Goal: Download file/media

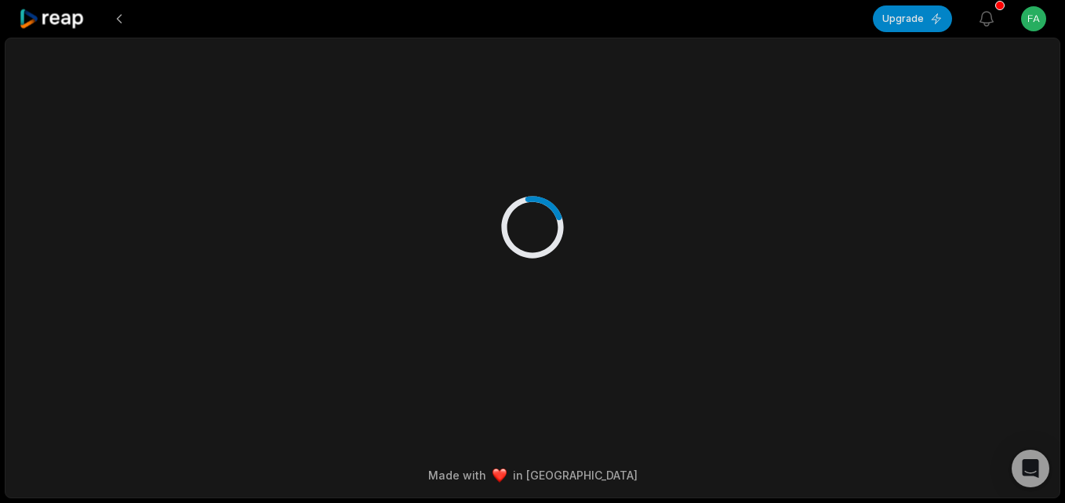
click at [82, 22] on icon at bounding box center [52, 19] width 67 height 21
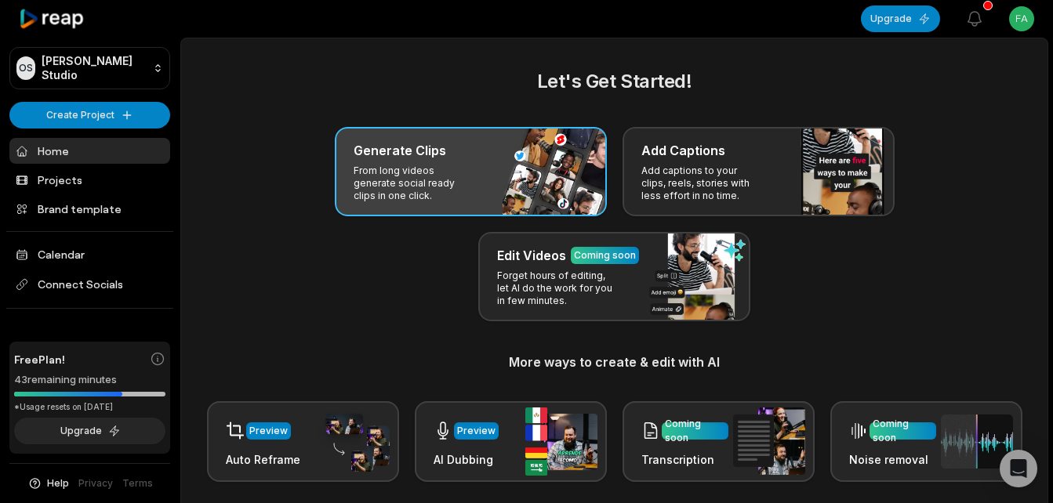
click at [379, 140] on div "Generate Clips From long videos generate social ready clips in one click." at bounding box center [471, 171] width 272 height 89
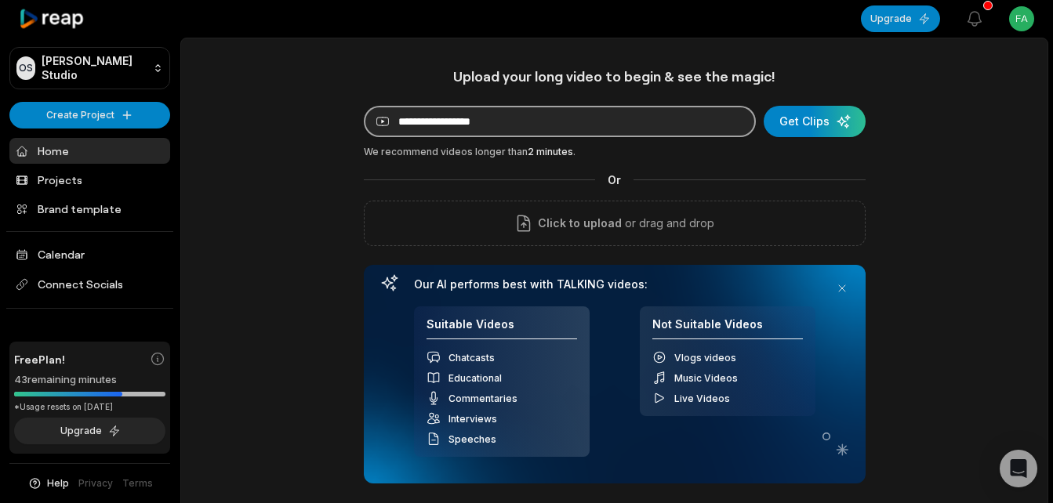
click at [477, 118] on input at bounding box center [560, 121] width 392 height 31
paste input "**********"
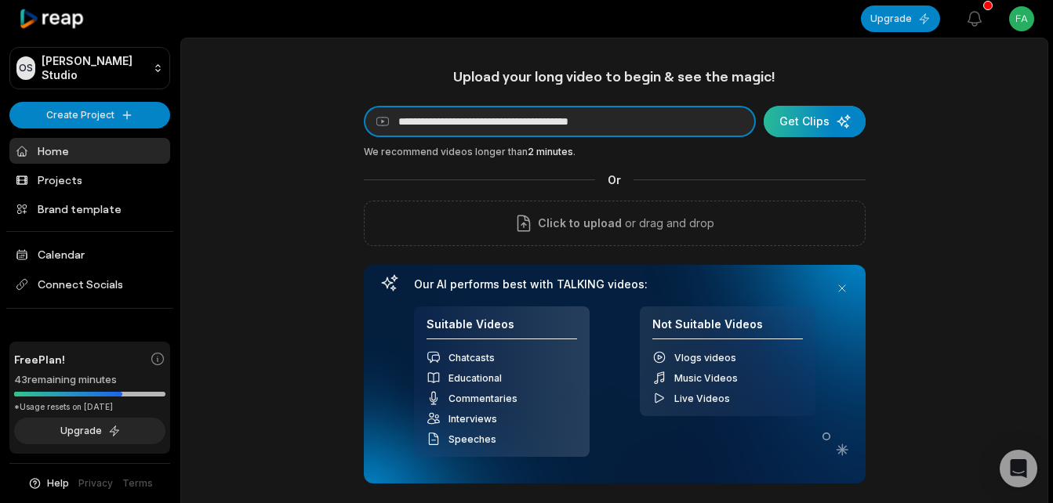
type input "**********"
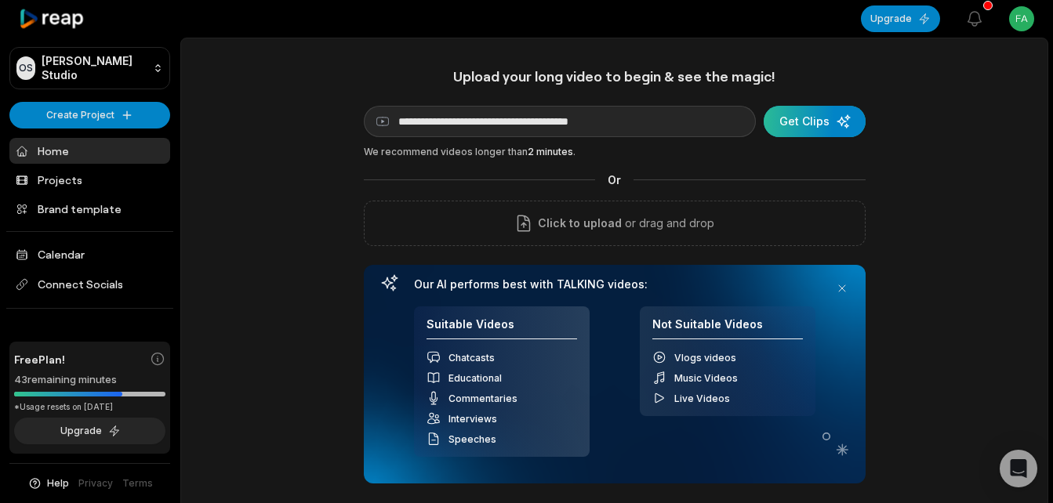
click at [827, 128] on div "submit" at bounding box center [815, 121] width 102 height 31
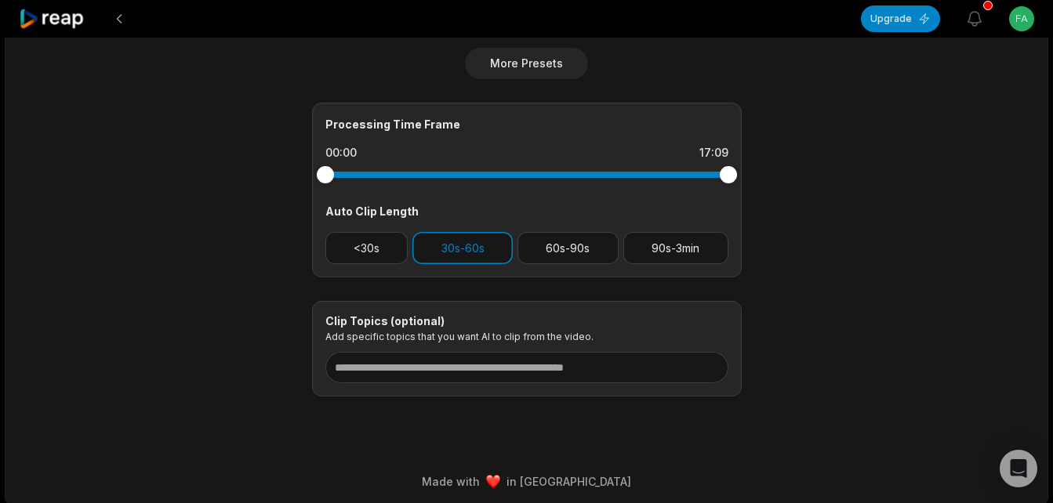
scroll to position [633, 0]
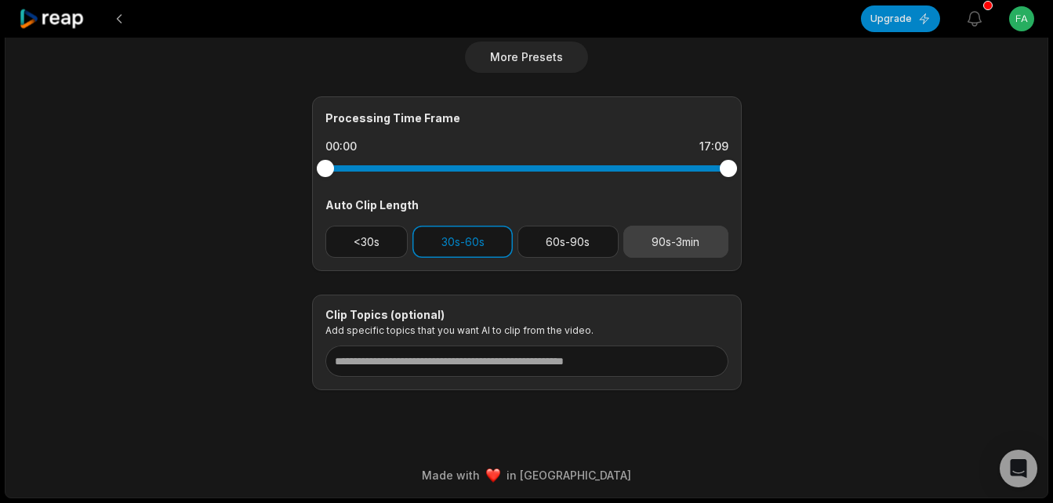
click at [695, 244] on button "90s-3min" at bounding box center [675, 242] width 105 height 32
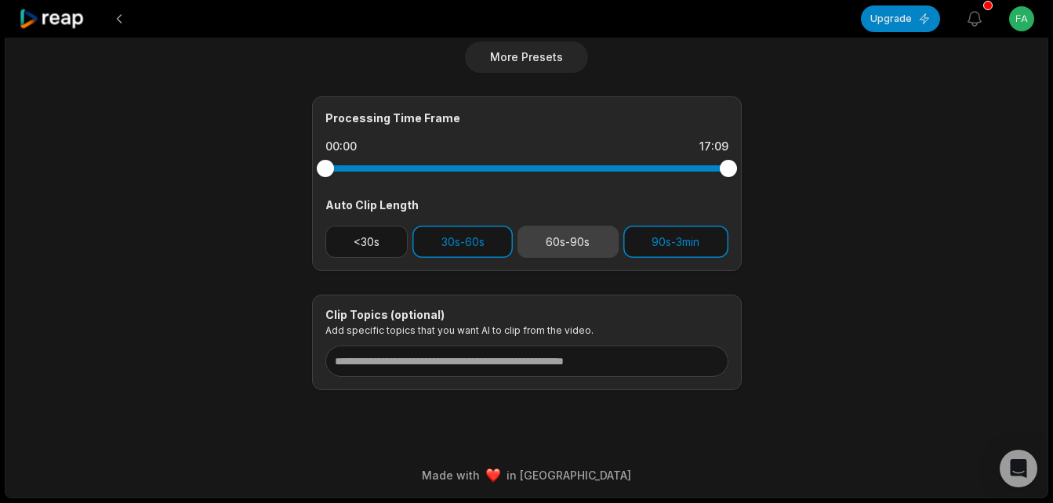
click at [581, 249] on button "60s-90s" at bounding box center [567, 242] width 101 height 32
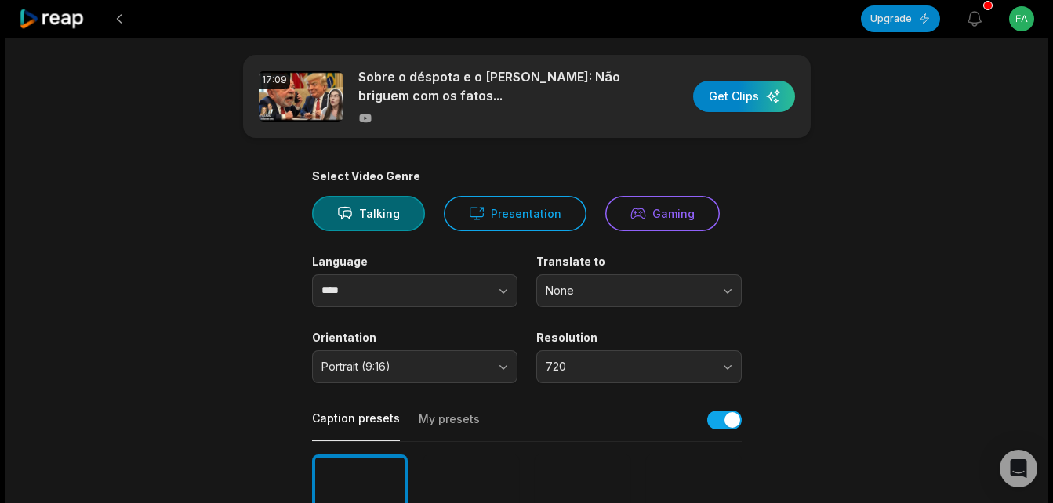
scroll to position [0, 0]
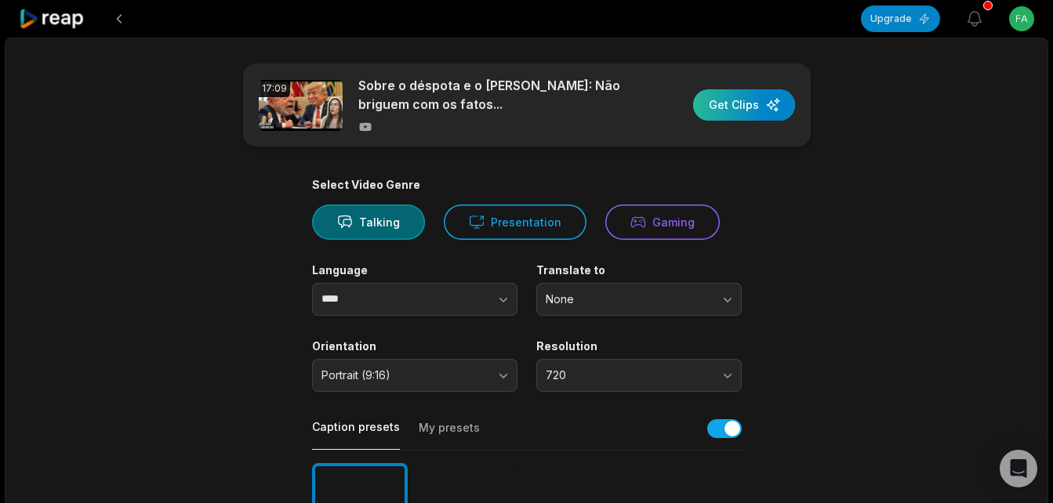
click at [746, 100] on div "button" at bounding box center [744, 104] width 102 height 31
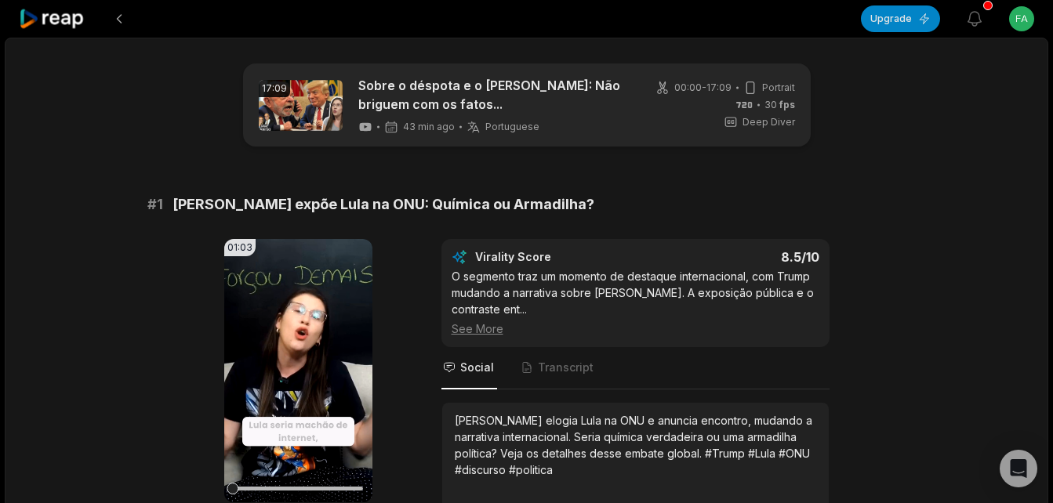
scroll to position [104, 0]
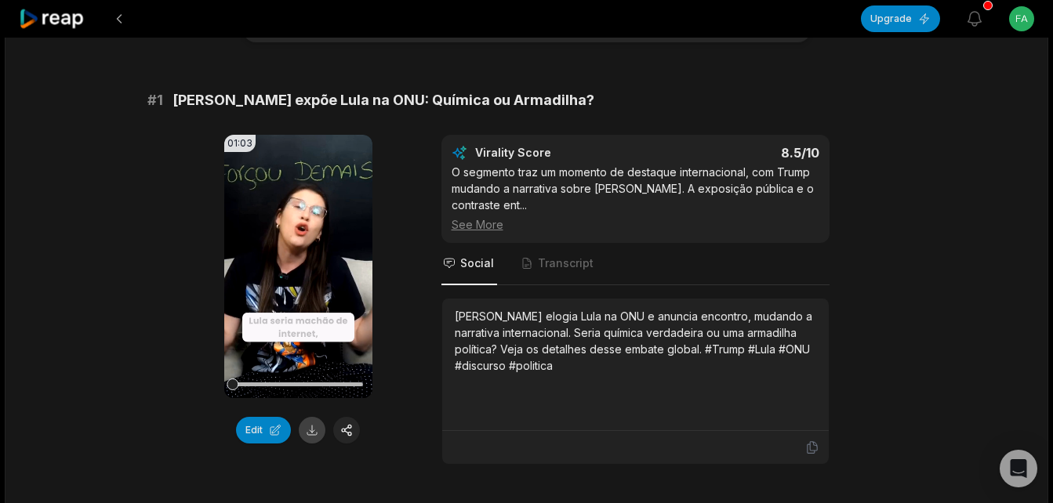
click at [310, 428] on button at bounding box center [312, 430] width 27 height 27
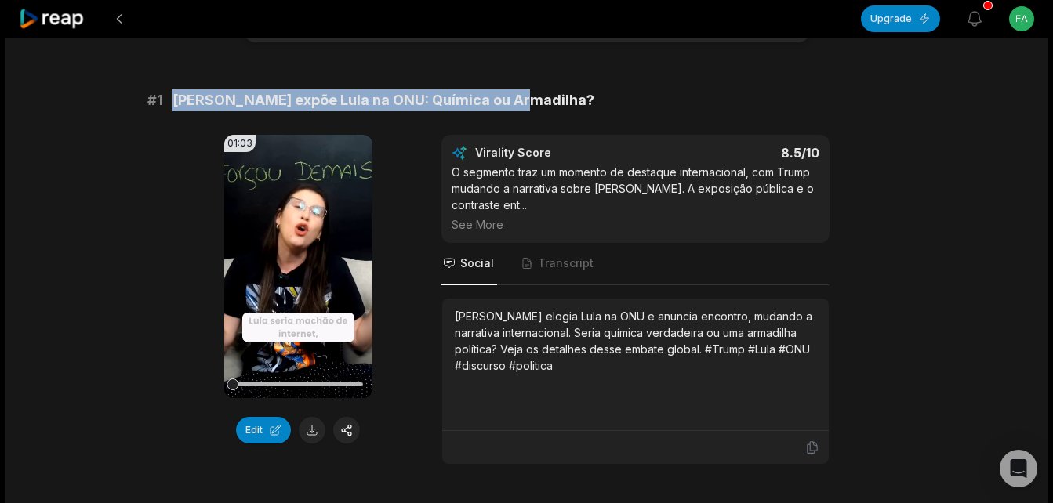
drag, startPoint x: 176, startPoint y: 100, endPoint x: 535, endPoint y: 100, distance: 359.8
click at [535, 100] on div "# 1 [PERSON_NAME] expõe Lula na ONU: Química ou Armadilha?" at bounding box center [526, 100] width 759 height 22
copy span "[PERSON_NAME] expõe Lula na ONU: Química ou Armadilha?"
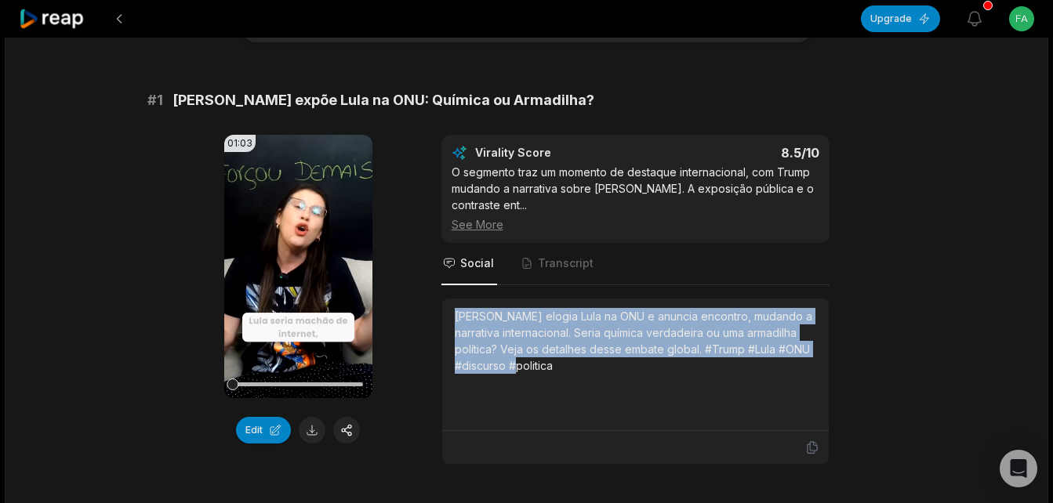
drag, startPoint x: 456, startPoint y: 313, endPoint x: 591, endPoint y: 383, distance: 151.8
click at [591, 383] on div "[PERSON_NAME] elogia Lula na ONU e anuncia encontro, mudando a narrativa intern…" at bounding box center [635, 364] width 361 height 113
copy div "[PERSON_NAME] elogia Lula na ONU e anuncia encontro, mudando a narrativa intern…"
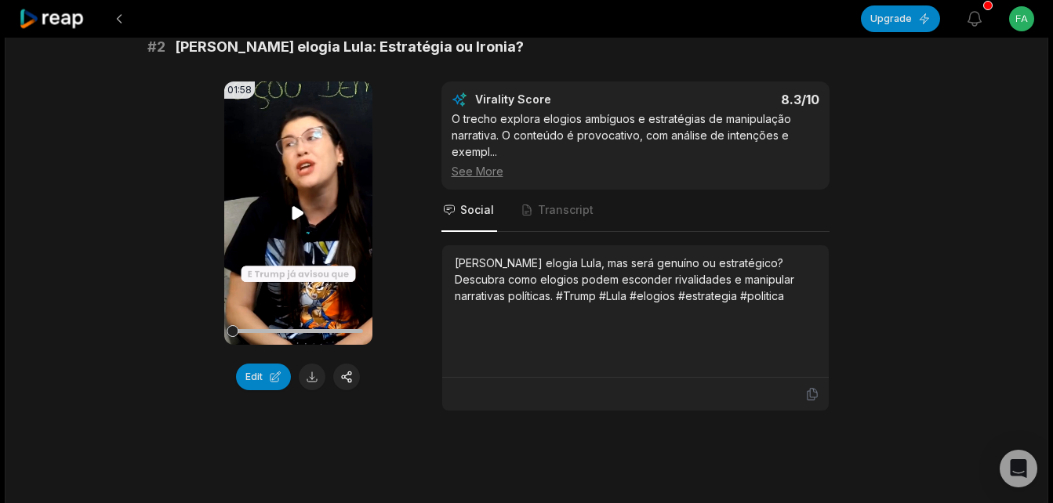
scroll to position [523, 0]
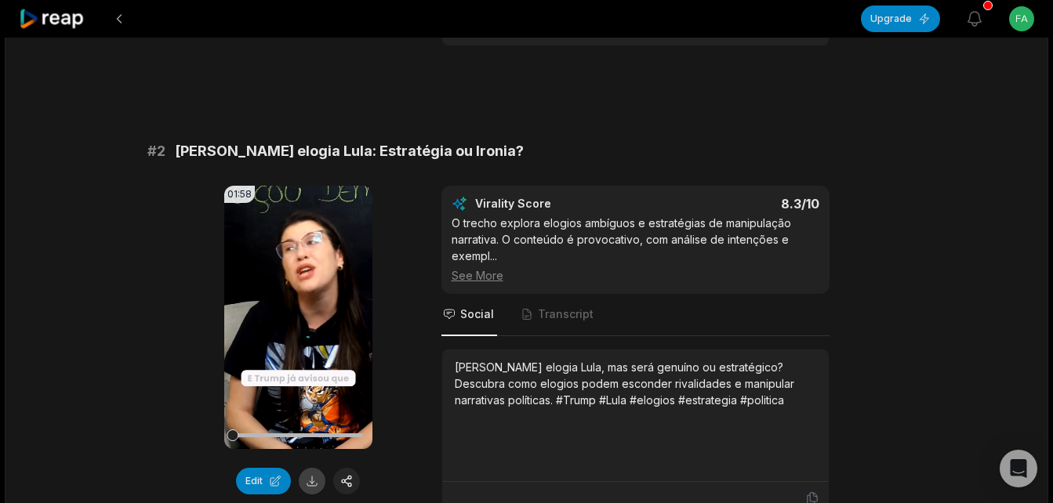
click at [312, 475] on button at bounding box center [312, 481] width 27 height 27
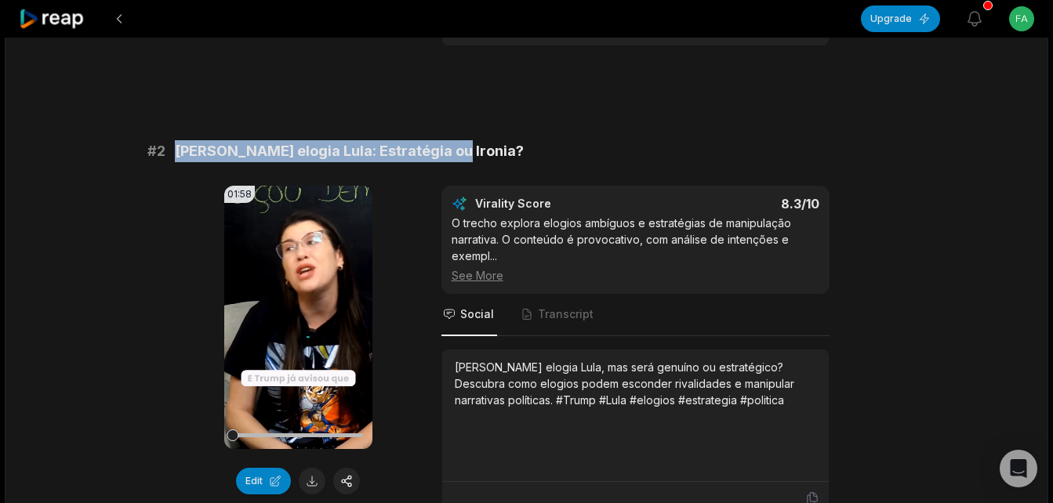
drag, startPoint x: 174, startPoint y: 156, endPoint x: 451, endPoint y: 158, distance: 276.7
click at [451, 158] on div "# 2 [PERSON_NAME] elogia Lula: Estratégia ou Ironia?" at bounding box center [526, 151] width 759 height 22
copy span "[PERSON_NAME] elogia Lula: Estratégia ou Ironia?"
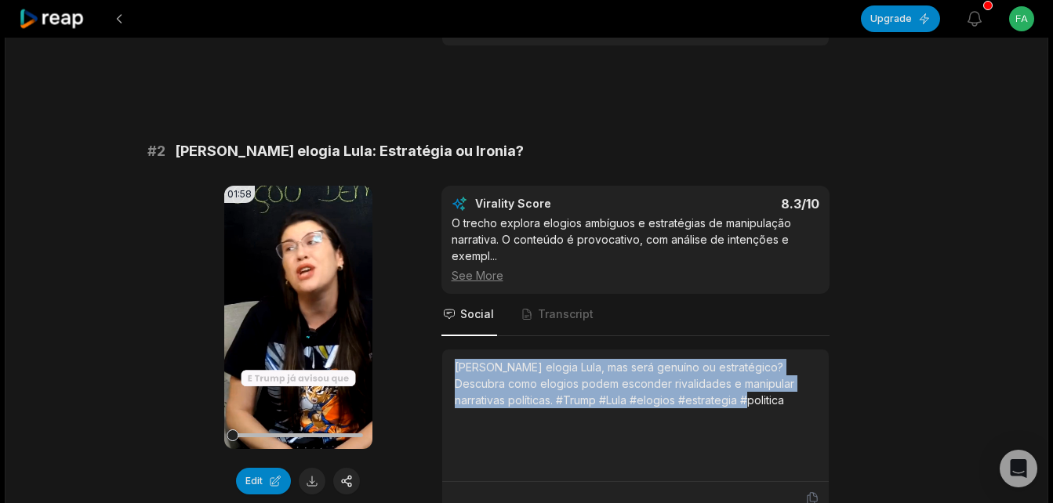
drag, startPoint x: 452, startPoint y: 367, endPoint x: 714, endPoint y: 408, distance: 265.1
click at [714, 408] on div "[PERSON_NAME] elogia Lula, mas será genuíno ou estratégico? Descubra como elogi…" at bounding box center [635, 416] width 386 height 132
copy div "[PERSON_NAME] elogia Lula, mas será genuíno ou estratégico? Descubra como elogi…"
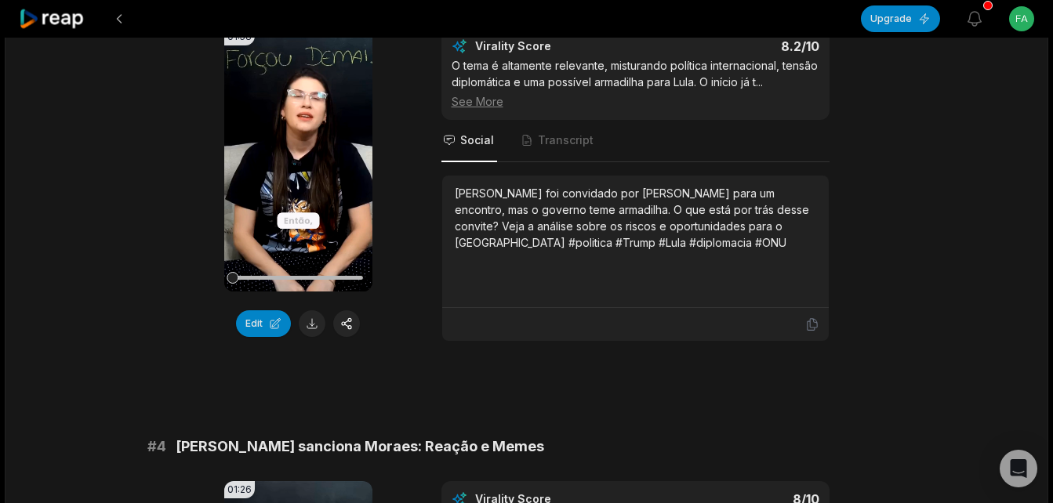
scroll to position [993, 0]
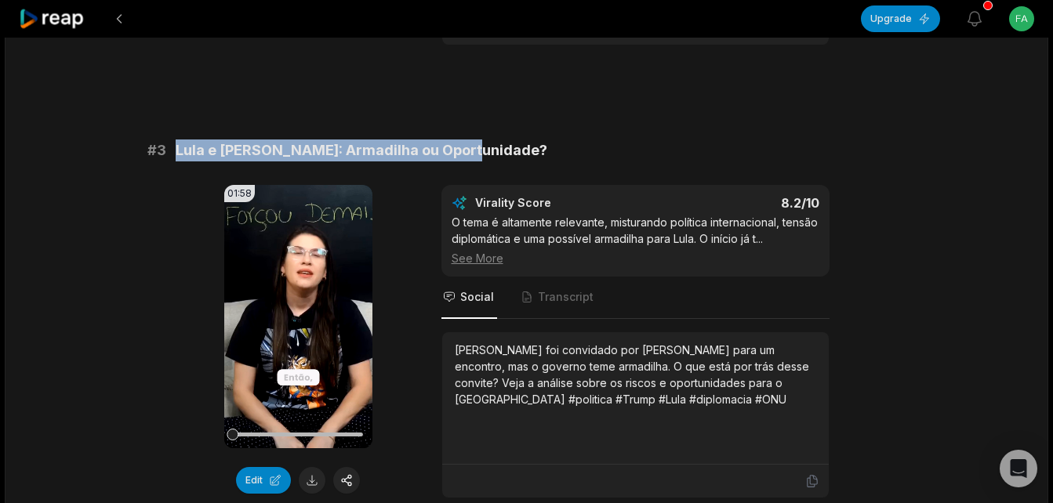
drag, startPoint x: 176, startPoint y: 157, endPoint x: 501, endPoint y: 158, distance: 325.3
click at [501, 158] on div "# 3 Lula e [PERSON_NAME]: Armadilha ou Oportunidade?" at bounding box center [526, 151] width 759 height 22
copy span "Lula e [PERSON_NAME]: Armadilha ou Oportunidade?"
click at [313, 478] on button at bounding box center [312, 480] width 27 height 27
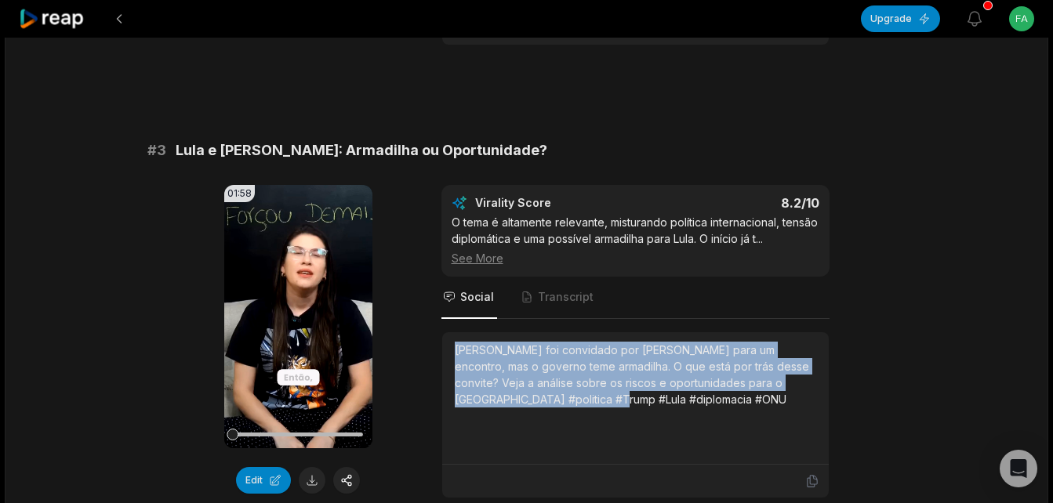
drag, startPoint x: 452, startPoint y: 352, endPoint x: 577, endPoint y: 402, distance: 134.4
click at [577, 402] on div "[PERSON_NAME] foi convidado por [PERSON_NAME] para um encontro, mas o governo t…" at bounding box center [635, 398] width 386 height 132
copy div "[PERSON_NAME] foi convidado por [PERSON_NAME] para um encontro, mas o governo t…"
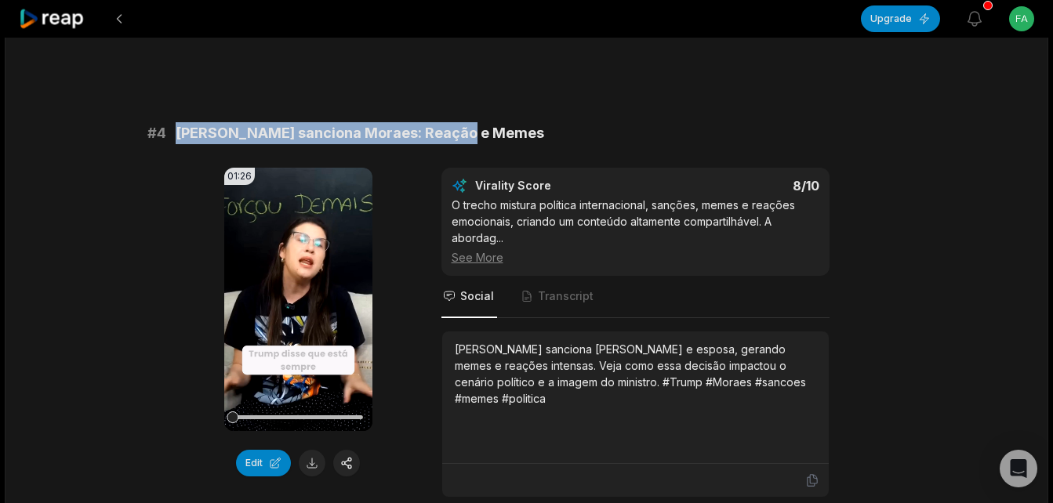
drag, startPoint x: 176, startPoint y: 137, endPoint x: 470, endPoint y: 133, distance: 293.2
click at [470, 133] on div "# 4 Trump sanciona Moraes: Reação e Memes" at bounding box center [526, 133] width 759 height 22
copy span "[PERSON_NAME] sanciona Moraes: Reação e Memes"
click at [313, 462] on button at bounding box center [312, 463] width 27 height 27
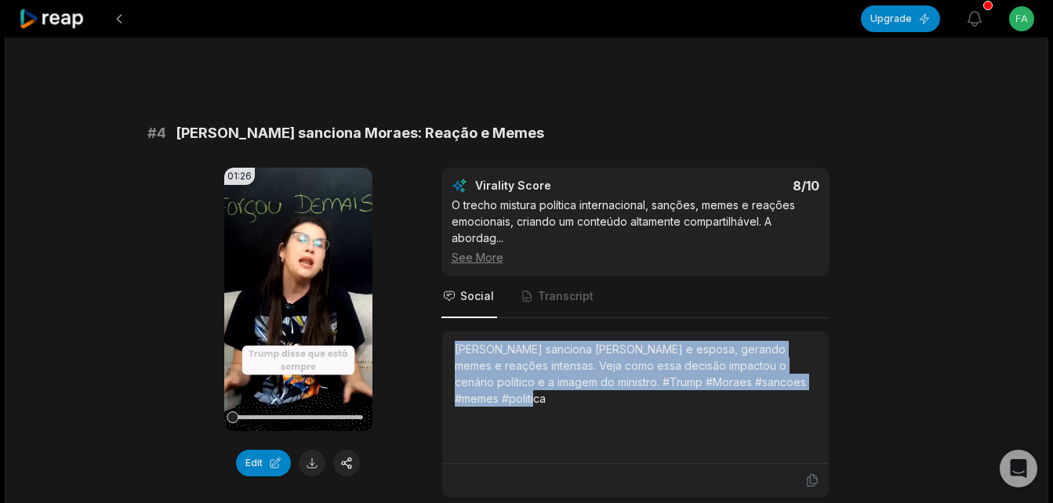
drag, startPoint x: 447, startPoint y: 353, endPoint x: 544, endPoint y: 422, distance: 119.2
click at [544, 422] on div "[PERSON_NAME] sanciona [PERSON_NAME] e esposa, gerando memes e reações intensas…" at bounding box center [635, 398] width 386 height 132
copy div "[PERSON_NAME] sanciona [PERSON_NAME] e esposa, gerando memes e reações intensas…"
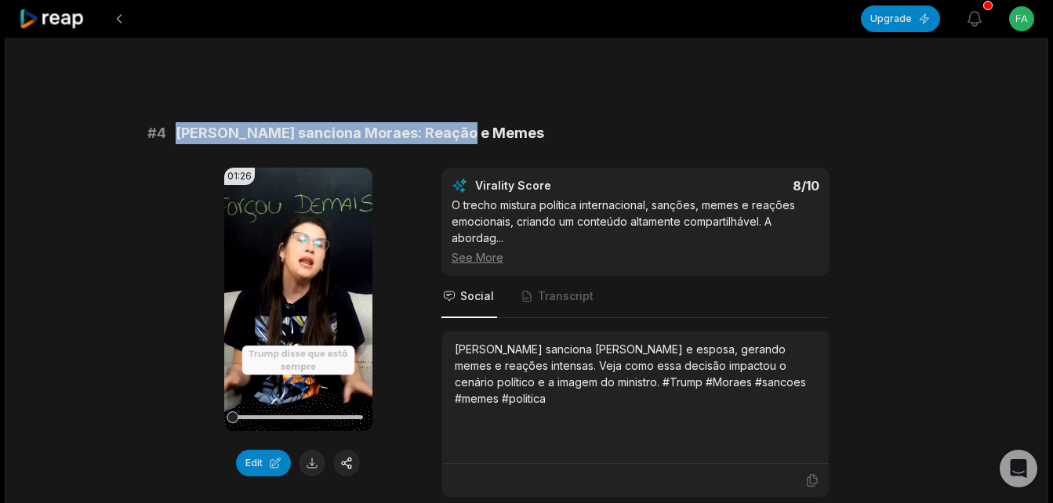
drag, startPoint x: 174, startPoint y: 132, endPoint x: 485, endPoint y: 138, distance: 311.3
click at [485, 138] on div "# 4 Trump sanciona Moraes: Reação e Memes" at bounding box center [526, 133] width 759 height 22
copy span "[PERSON_NAME] sanciona Moraes: Reação e Memes"
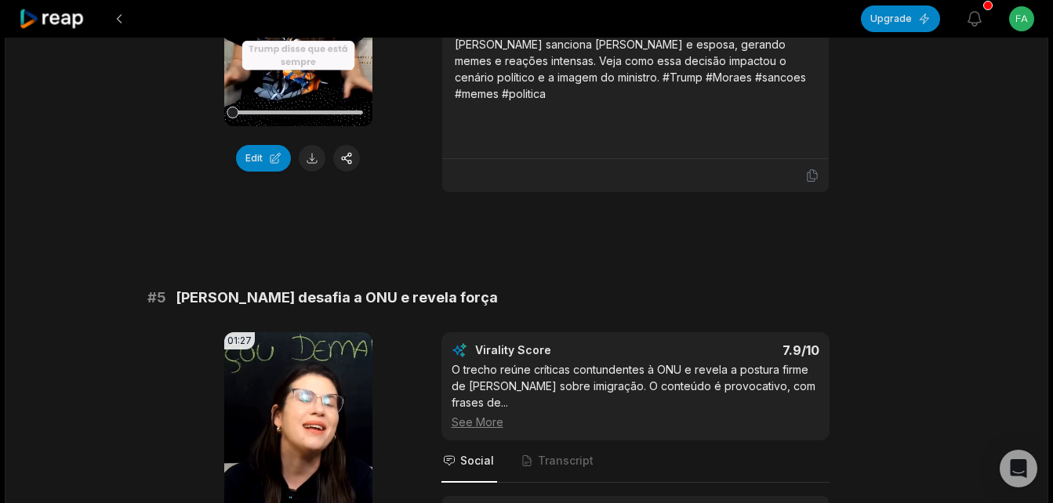
scroll to position [1934, 0]
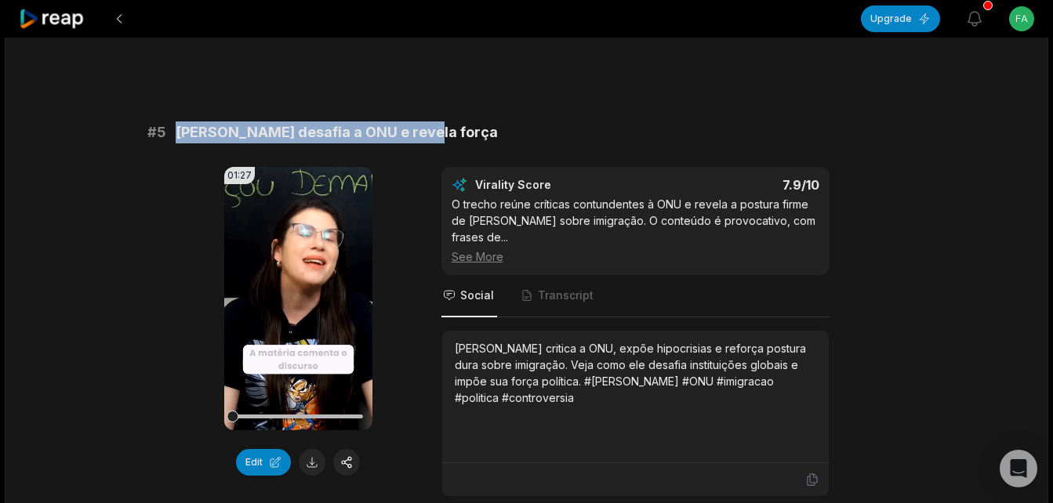
drag, startPoint x: 177, startPoint y: 135, endPoint x: 435, endPoint y: 138, distance: 257.9
click at [435, 138] on div "# 5 [PERSON_NAME] desafia a ONU e revela força" at bounding box center [526, 133] width 759 height 22
copy span "[PERSON_NAME] desafia a ONU e revela força"
click at [315, 458] on button at bounding box center [312, 462] width 27 height 27
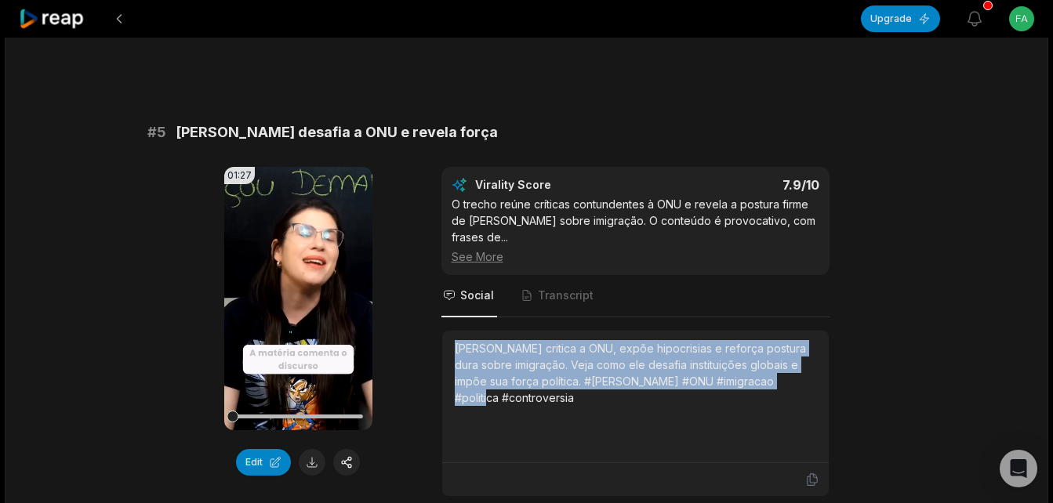
drag, startPoint x: 454, startPoint y: 328, endPoint x: 807, endPoint y: 375, distance: 356.7
click at [807, 375] on div "[PERSON_NAME] critica a ONU, expõe hipocrisias e reforça postura dura sobre imi…" at bounding box center [635, 396] width 361 height 113
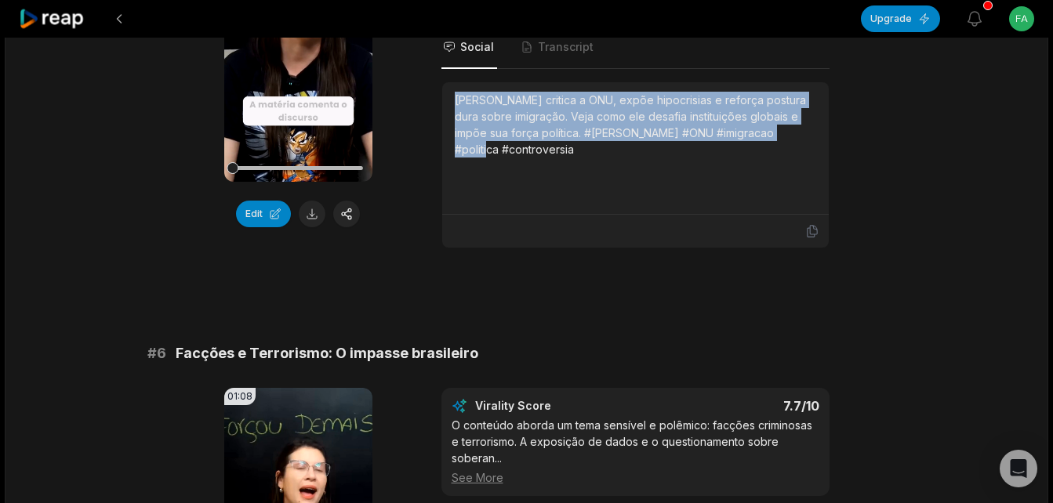
scroll to position [2360, 0]
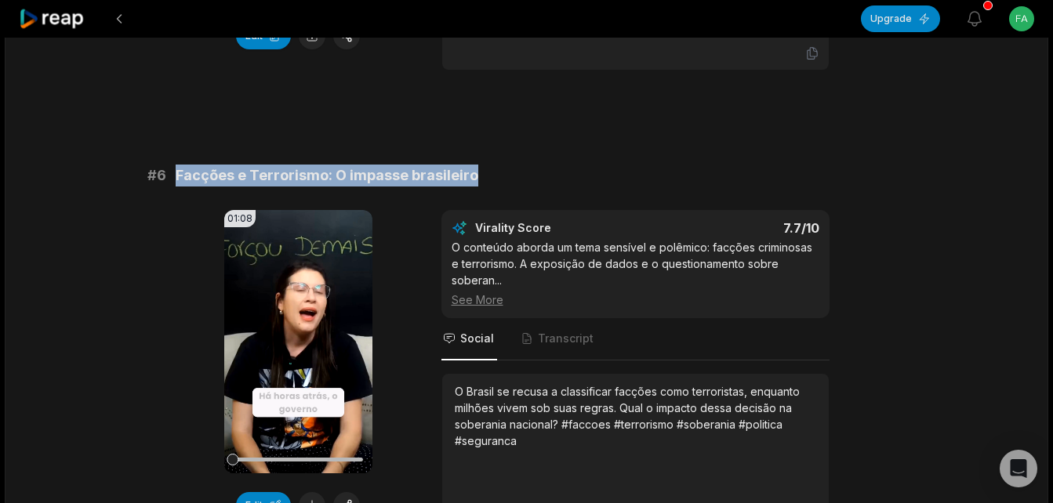
drag, startPoint x: 177, startPoint y: 163, endPoint x: 484, endPoint y: 165, distance: 306.5
click at [484, 165] on div "# 6 Facções e Terrorismo: O impasse brasileiro" at bounding box center [526, 176] width 759 height 22
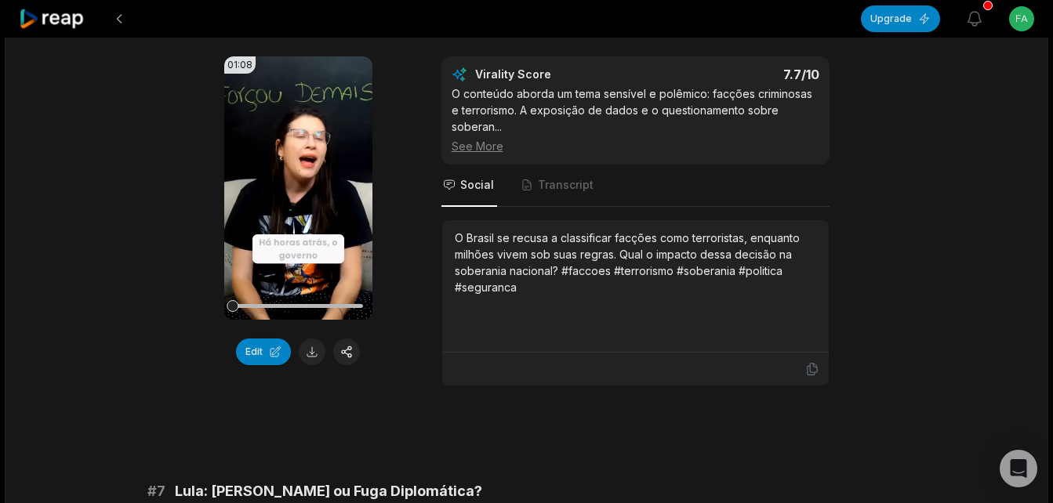
scroll to position [2517, 0]
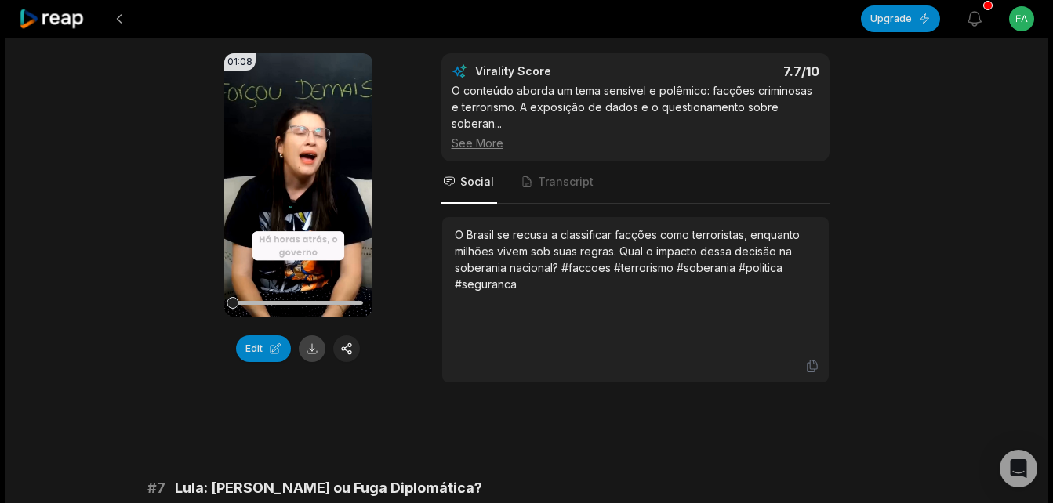
click at [307, 336] on button at bounding box center [312, 349] width 27 height 27
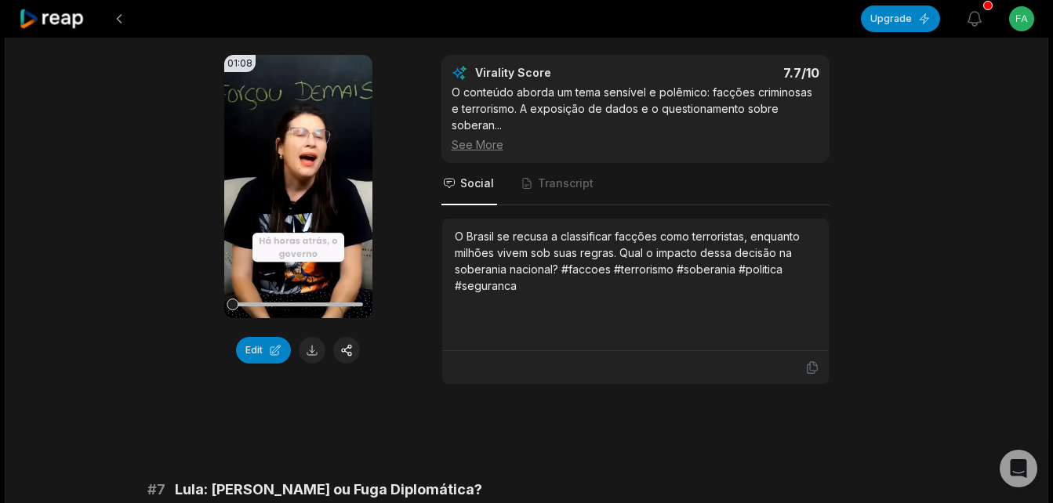
scroll to position [2413, 0]
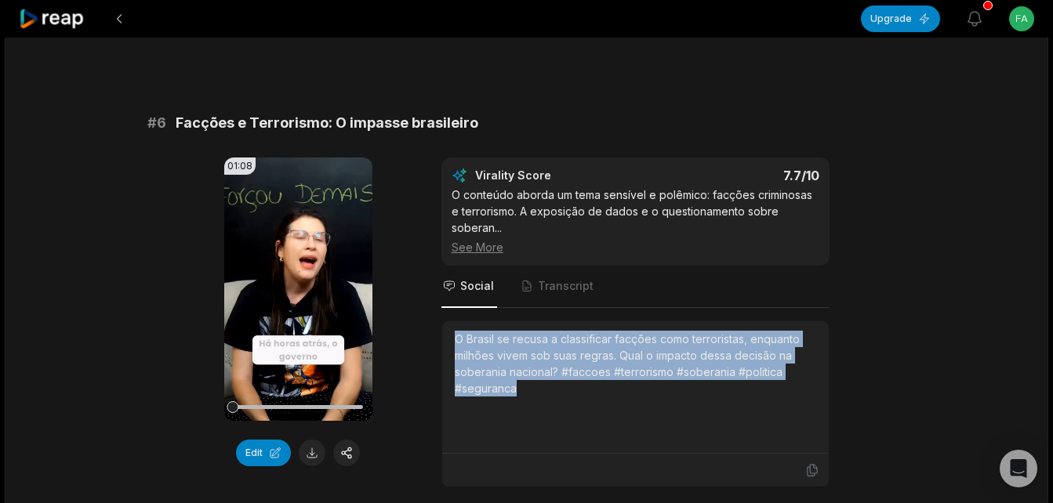
drag, startPoint x: 455, startPoint y: 318, endPoint x: 521, endPoint y: 379, distance: 88.8
click at [521, 379] on div "O Brasil se recusa a classificar facções como terroristas, enquanto milhões viv…" at bounding box center [635, 364] width 361 height 66
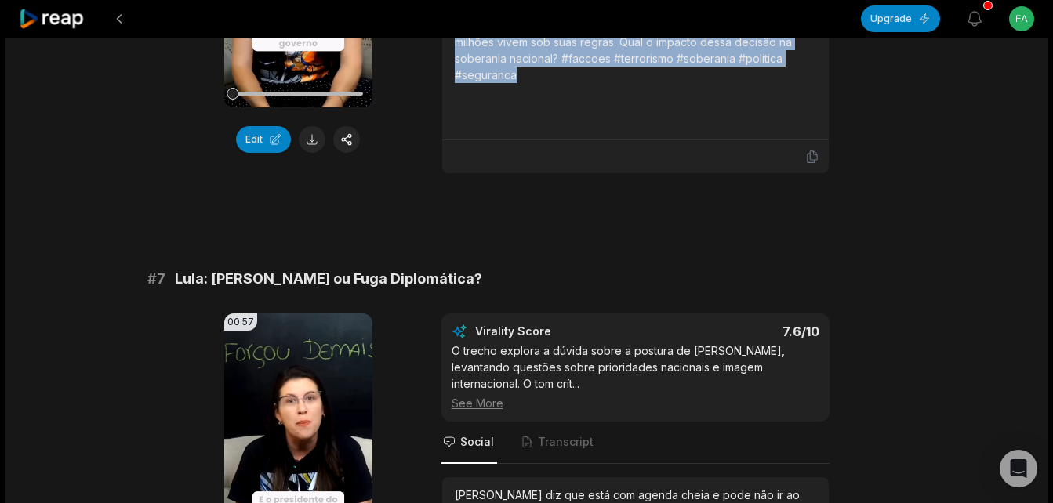
scroll to position [2831, 0]
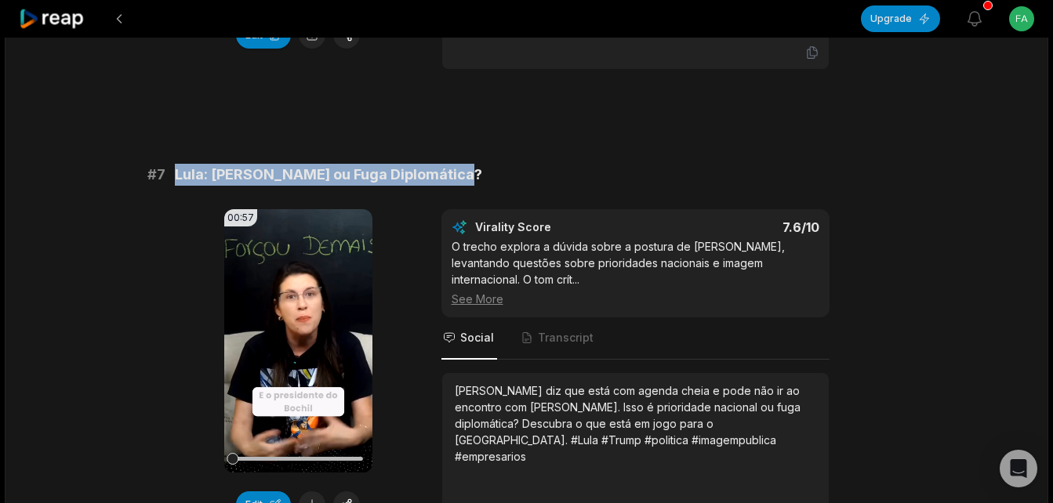
drag, startPoint x: 175, startPoint y: 159, endPoint x: 486, endPoint y: 156, distance: 311.2
click at [486, 164] on div "# 7 Lula: [PERSON_NAME] ou Fuga Diplomática?" at bounding box center [526, 175] width 759 height 22
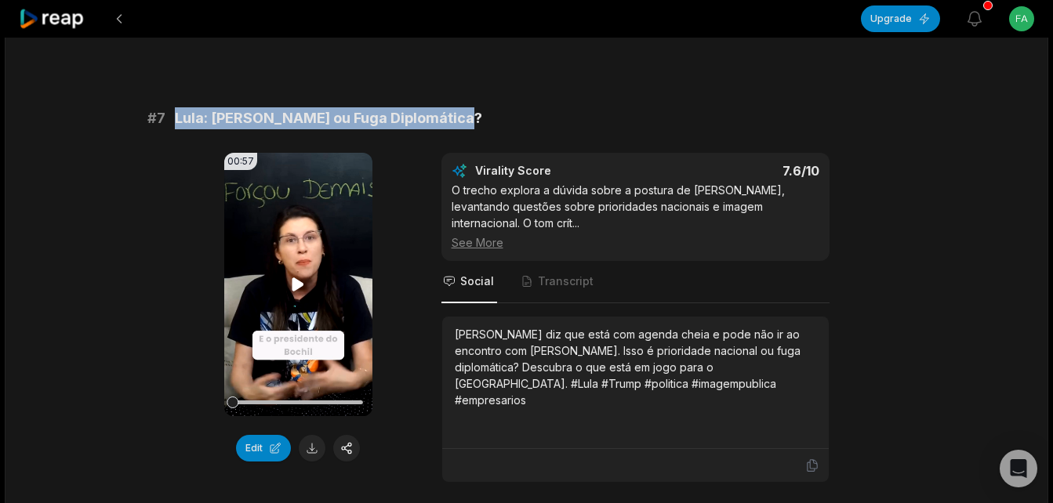
scroll to position [2935, 0]
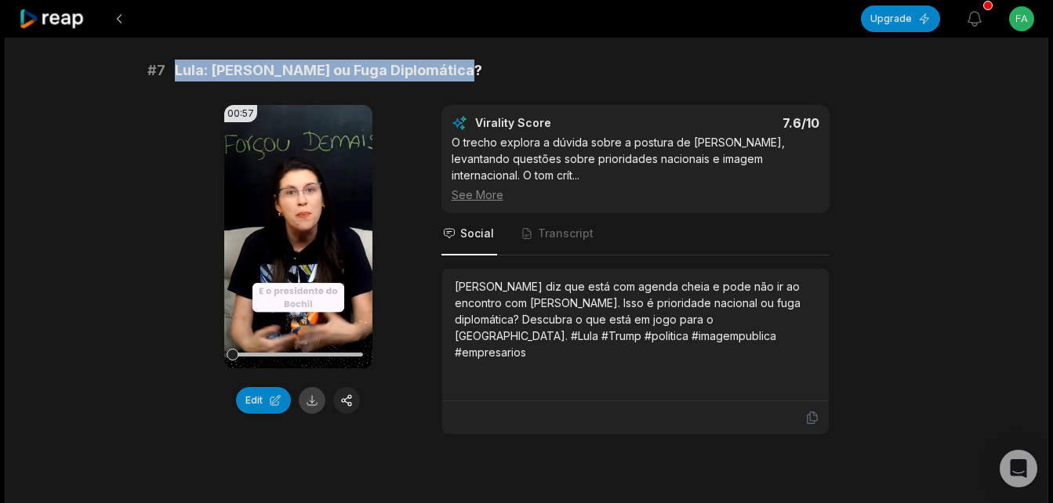
click at [314, 387] on button at bounding box center [312, 400] width 27 height 27
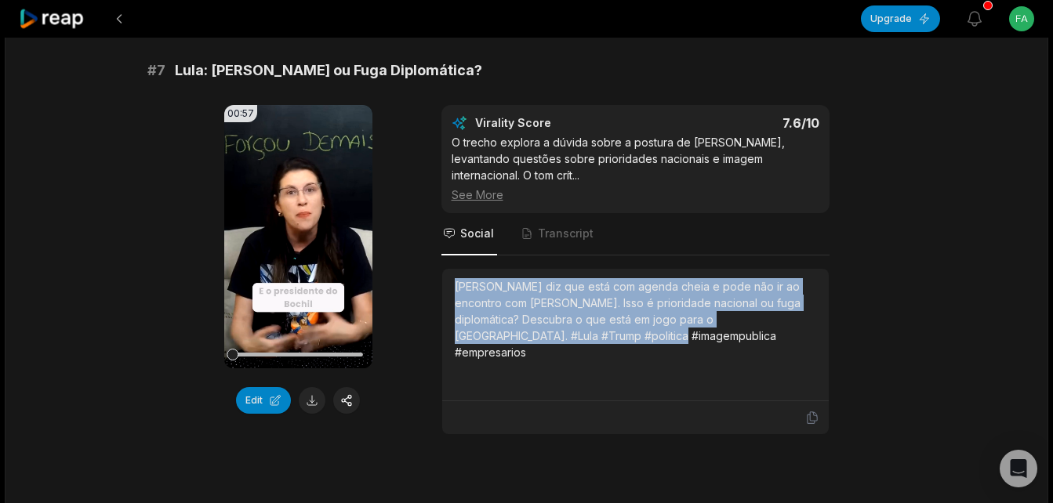
drag, startPoint x: 455, startPoint y: 268, endPoint x: 660, endPoint y: 335, distance: 215.9
click at [660, 335] on div "[PERSON_NAME] diz que está com agenda cheia e pode não ir ao encontro com [PERS…" at bounding box center [635, 334] width 361 height 113
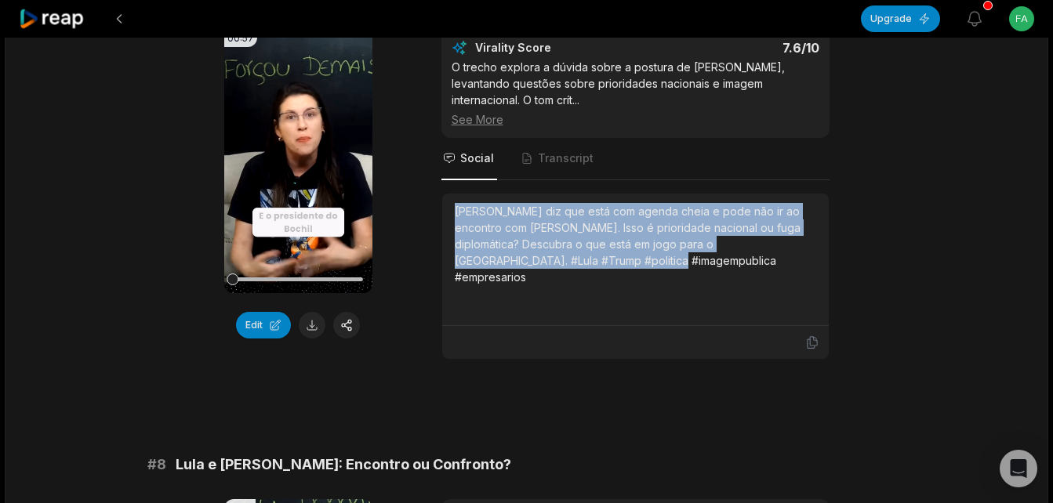
scroll to position [3144, 0]
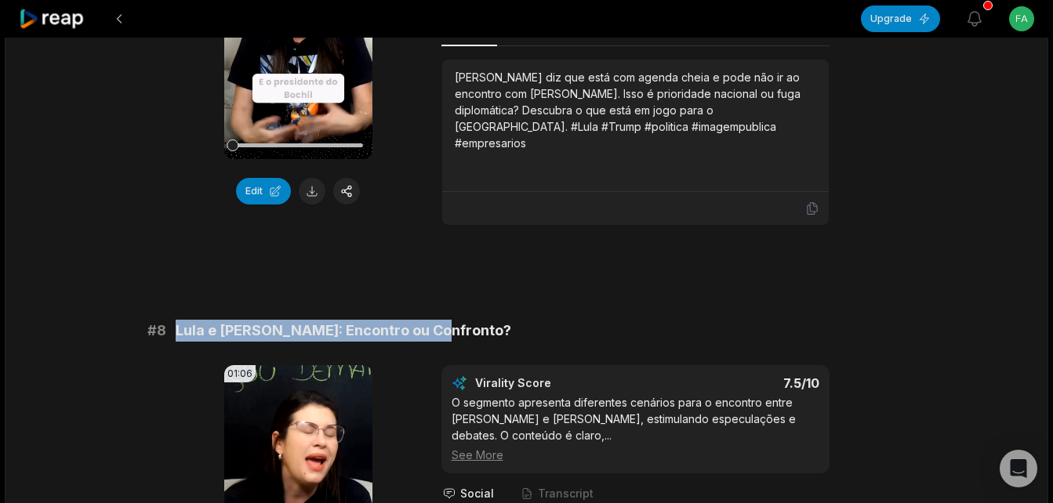
drag, startPoint x: 176, startPoint y: 314, endPoint x: 452, endPoint y: 318, distance: 276.0
click at [452, 320] on div "# 8 Lula e [PERSON_NAME]: Encontro ou Confronto?" at bounding box center [526, 331] width 759 height 22
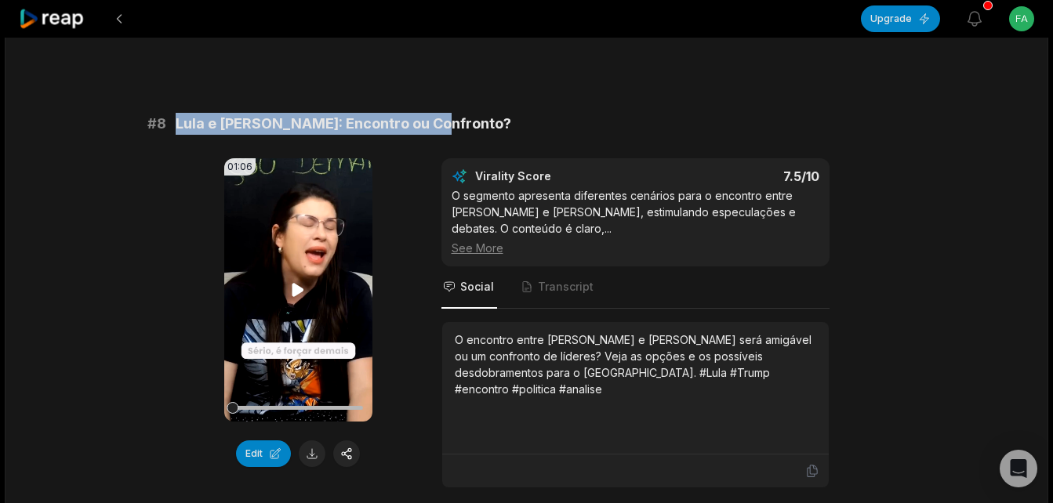
scroll to position [3354, 0]
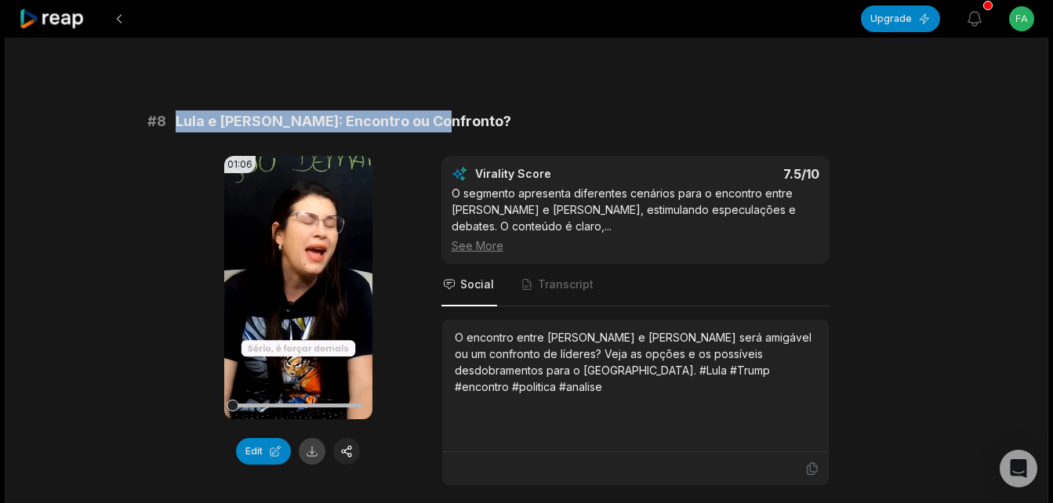
click at [309, 438] on button at bounding box center [312, 451] width 27 height 27
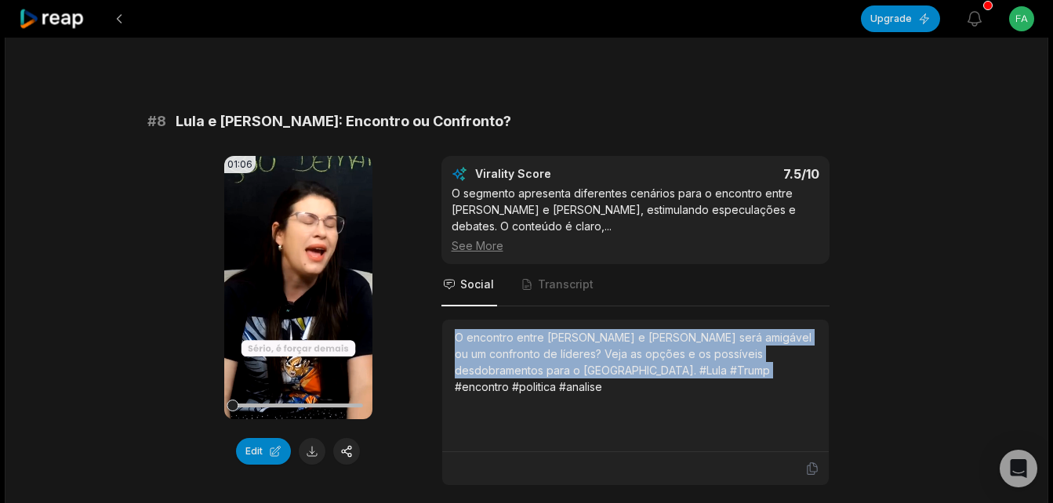
drag, startPoint x: 452, startPoint y: 306, endPoint x: 689, endPoint y: 350, distance: 241.6
click at [689, 350] on div "O encontro entre [PERSON_NAME] e [PERSON_NAME] será amigável ou um confronto de…" at bounding box center [635, 386] width 386 height 132
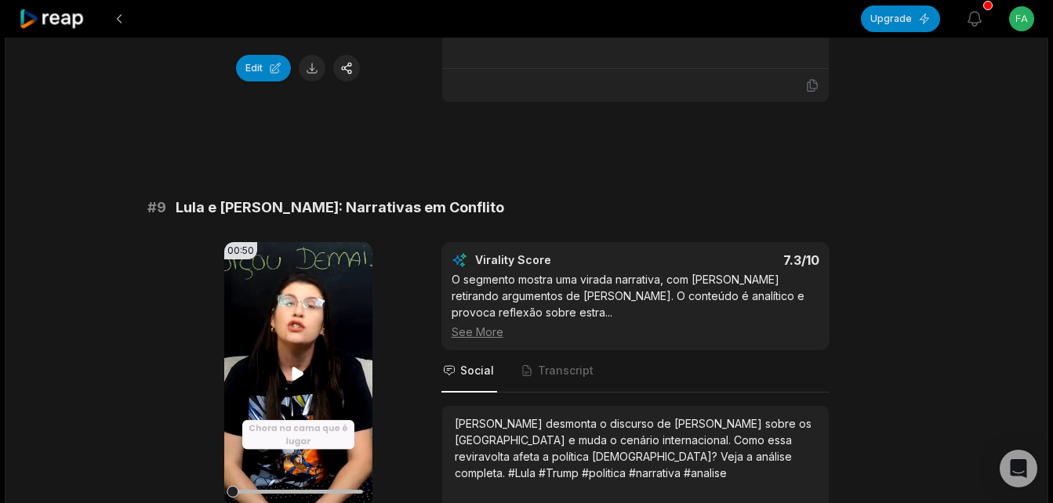
scroll to position [3772, 0]
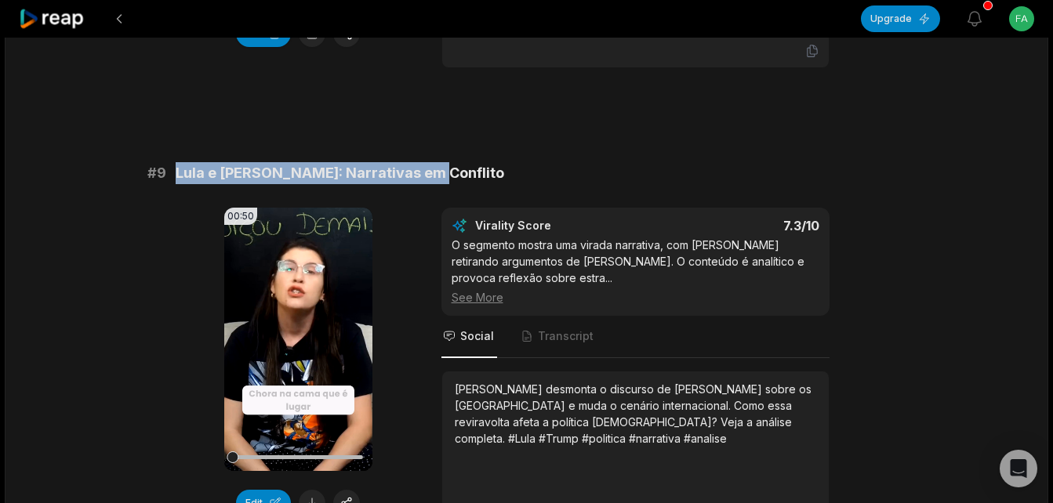
drag, startPoint x: 176, startPoint y: 143, endPoint x: 428, endPoint y: 143, distance: 252.4
click at [428, 162] on div "# 9 Lula e Trump: Narrativas em Conflito" at bounding box center [526, 173] width 759 height 22
click at [314, 490] on button at bounding box center [312, 503] width 27 height 27
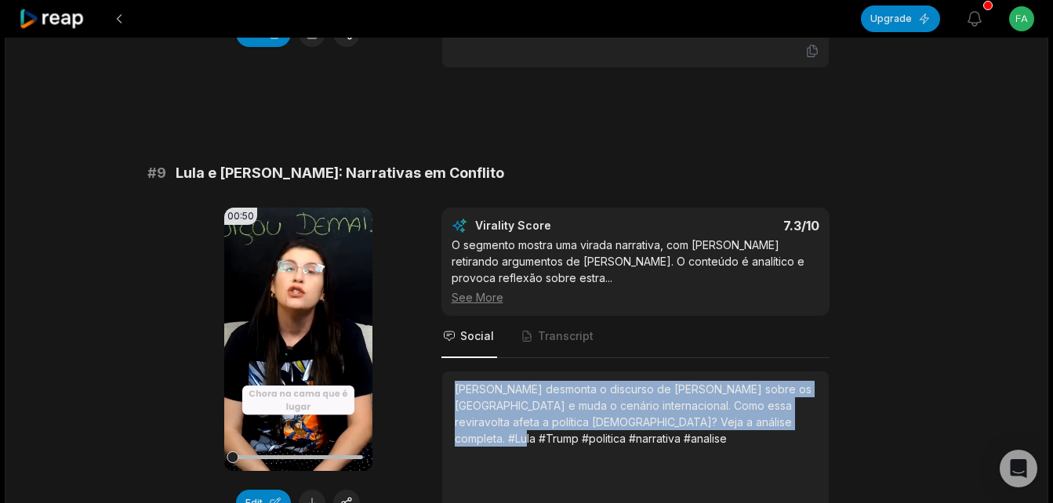
drag, startPoint x: 454, startPoint y: 354, endPoint x: 787, endPoint y: 410, distance: 337.8
click at [787, 410] on div "[PERSON_NAME] desmonta o discurso de [PERSON_NAME] sobre os [GEOGRAPHIC_DATA] e…" at bounding box center [635, 437] width 361 height 113
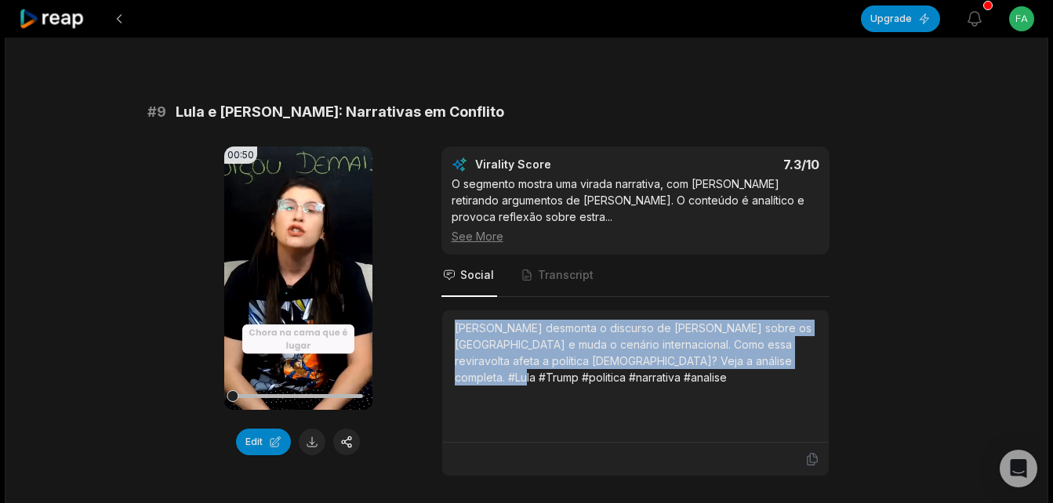
scroll to position [4189, 0]
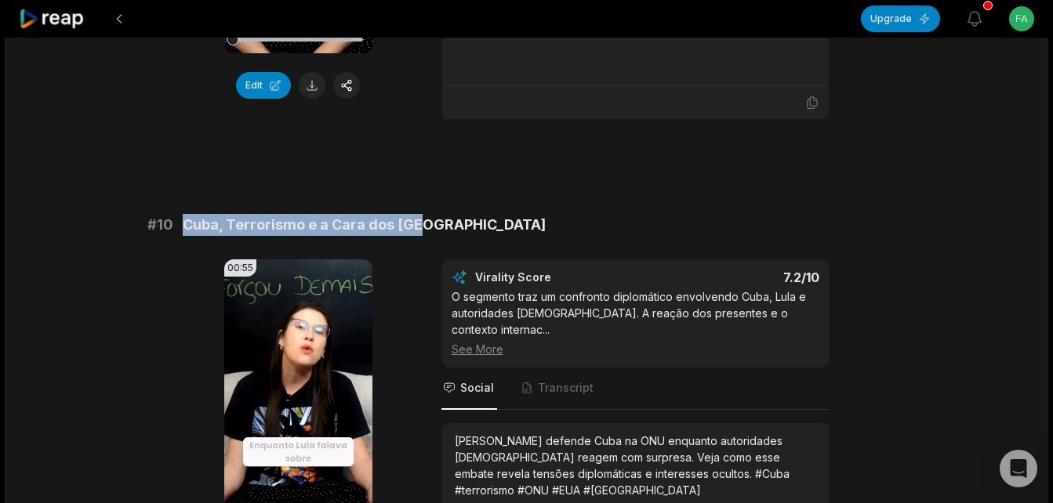
drag, startPoint x: 182, startPoint y: 194, endPoint x: 430, endPoint y: 182, distance: 248.0
click at [430, 214] on div "# 10 Cuba, Terrorismo e a Cara dos [GEOGRAPHIC_DATA]" at bounding box center [526, 225] width 759 height 22
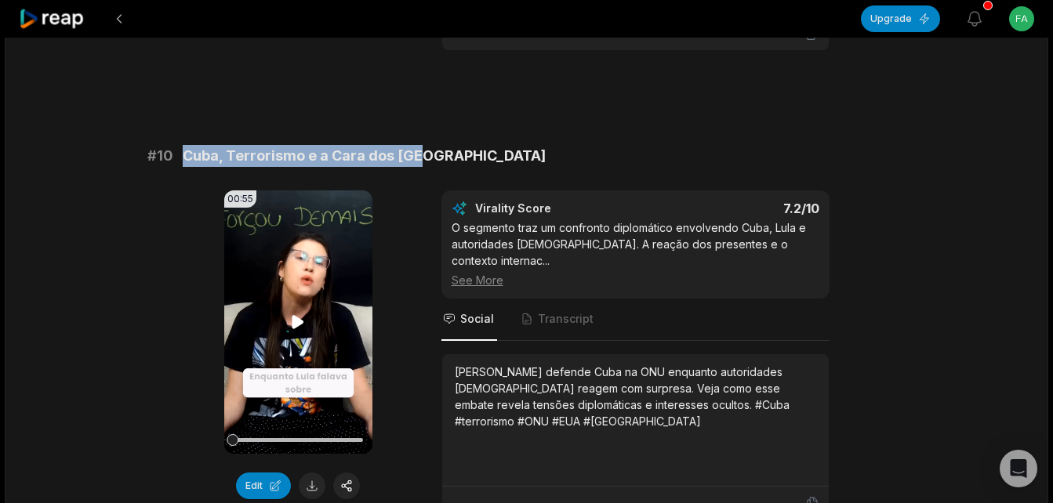
scroll to position [4294, 0]
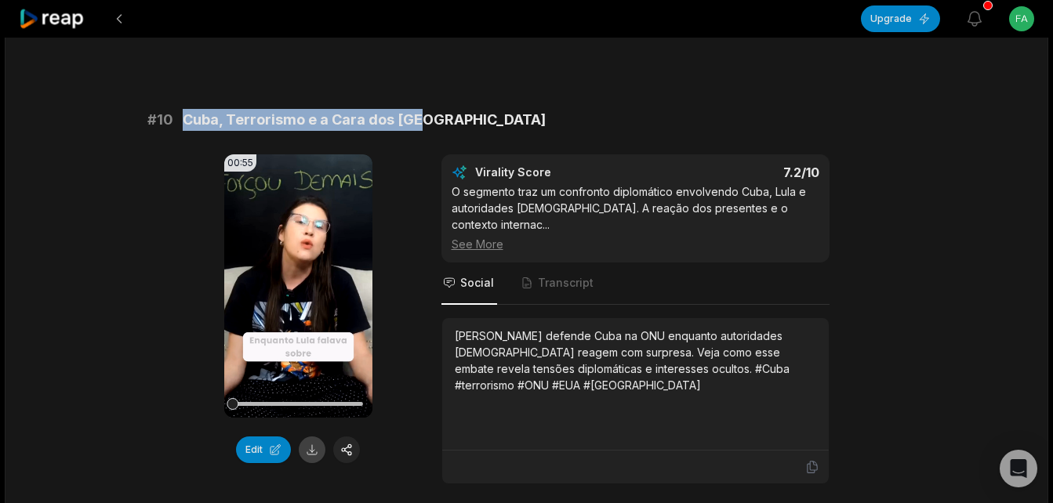
click at [309, 437] on button at bounding box center [312, 450] width 27 height 27
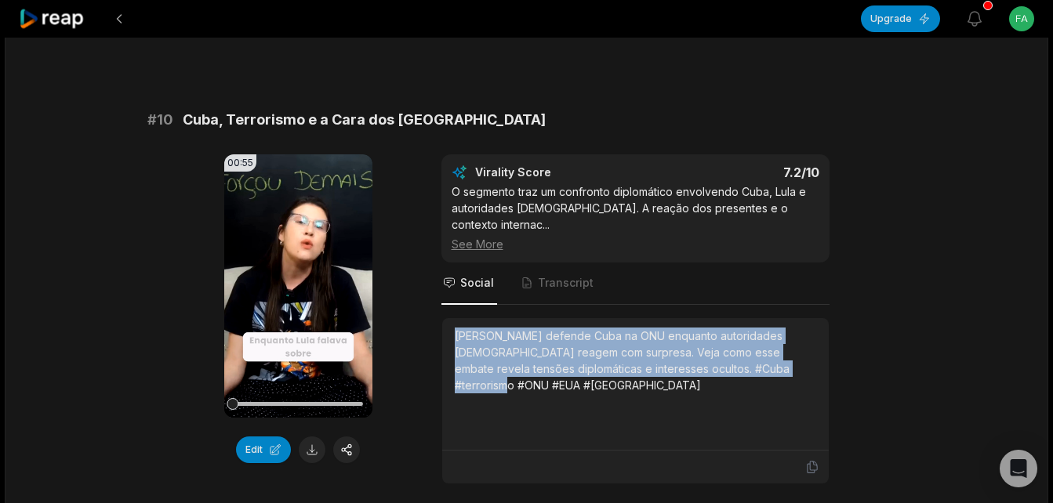
drag, startPoint x: 456, startPoint y: 300, endPoint x: 511, endPoint y: 366, distance: 85.7
click at [511, 366] on div "[PERSON_NAME] defende Cuba na ONU enquanto autoridades [DEMOGRAPHIC_DATA] reage…" at bounding box center [635, 384] width 361 height 113
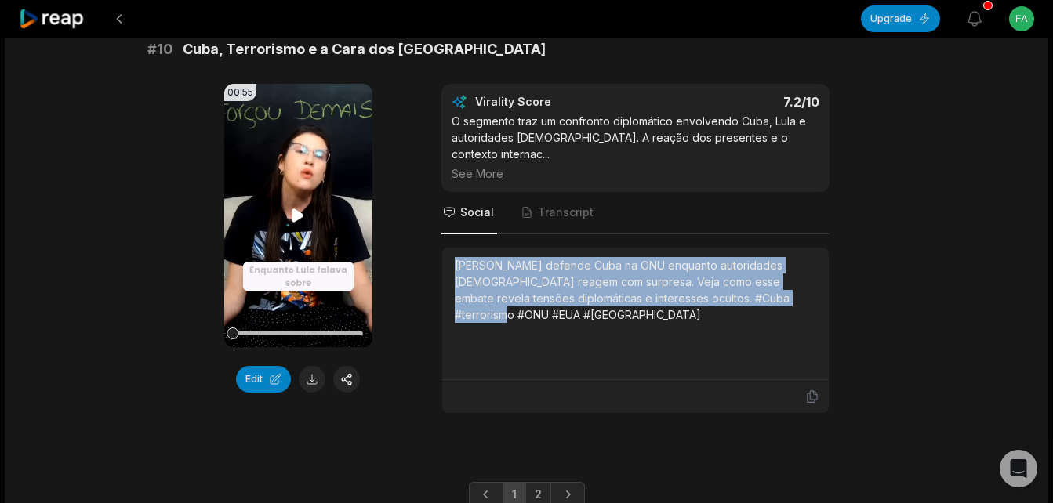
scroll to position [4399, 0]
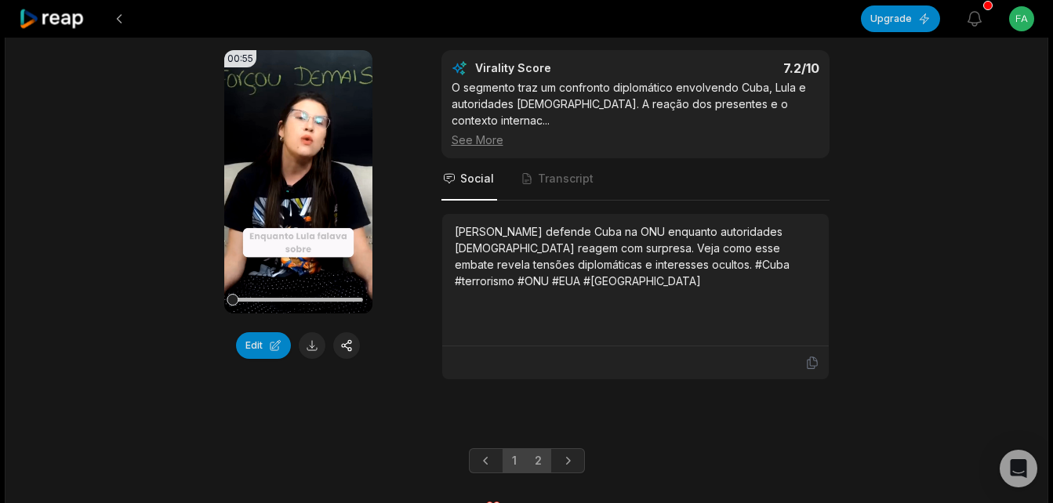
click at [539, 448] on link "2" at bounding box center [538, 460] width 26 height 25
